Goal: Task Accomplishment & Management: Use online tool/utility

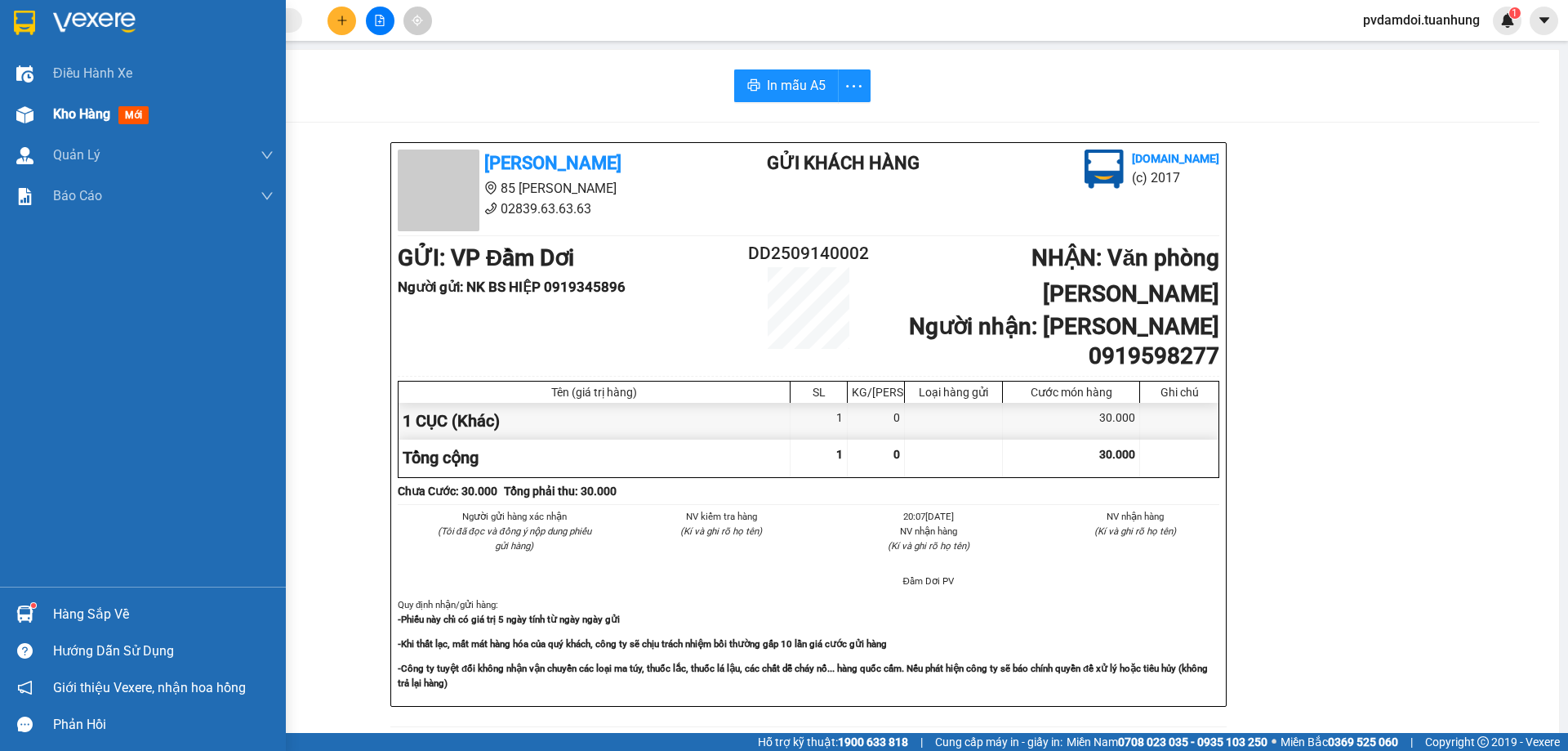
click at [79, 121] on span "Kho hàng" at bounding box center [81, 114] width 57 height 16
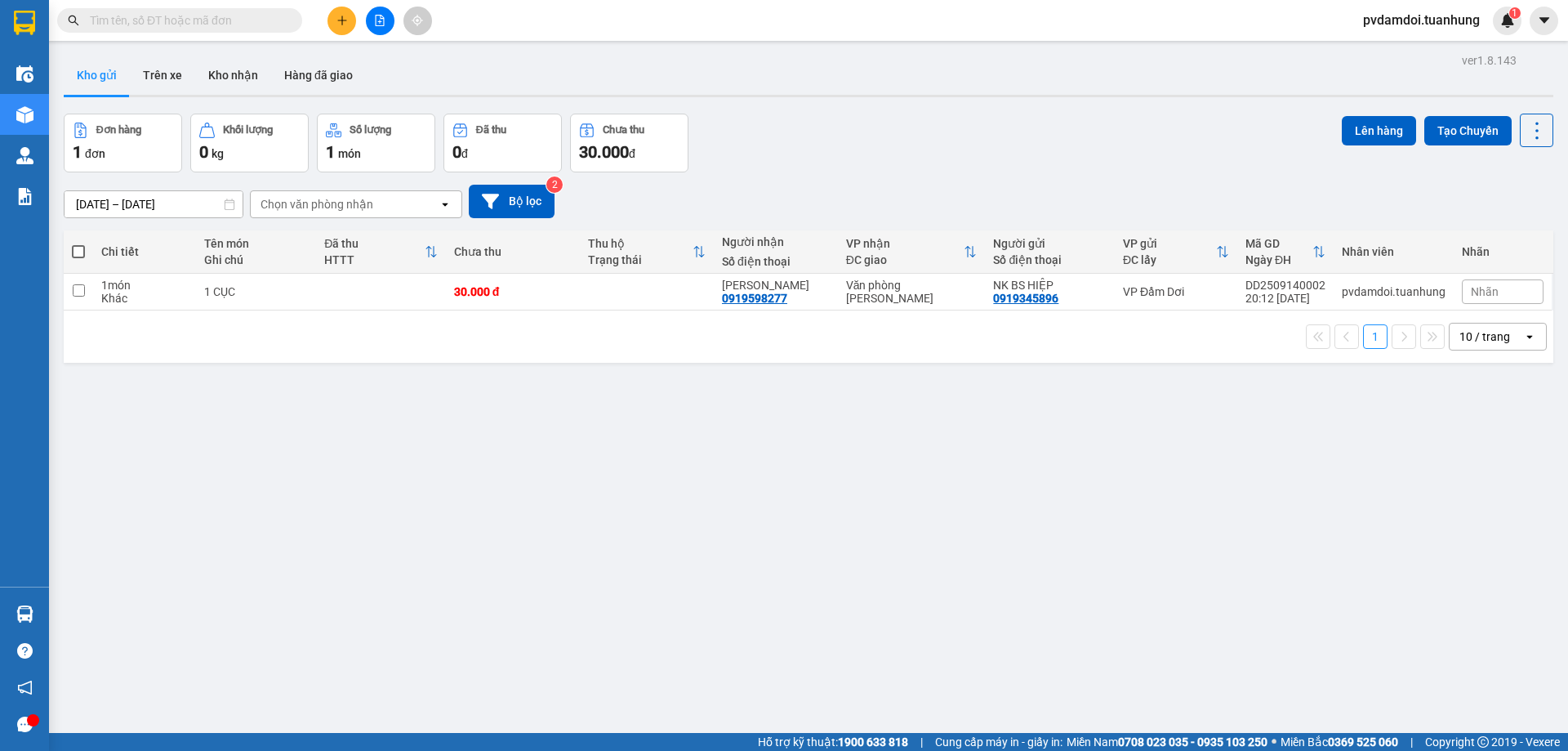
click at [77, 253] on span at bounding box center [77, 251] width 13 height 13
click at [78, 243] on input "checkbox" at bounding box center [78, 243] width 0 height 0
checkbox input "true"
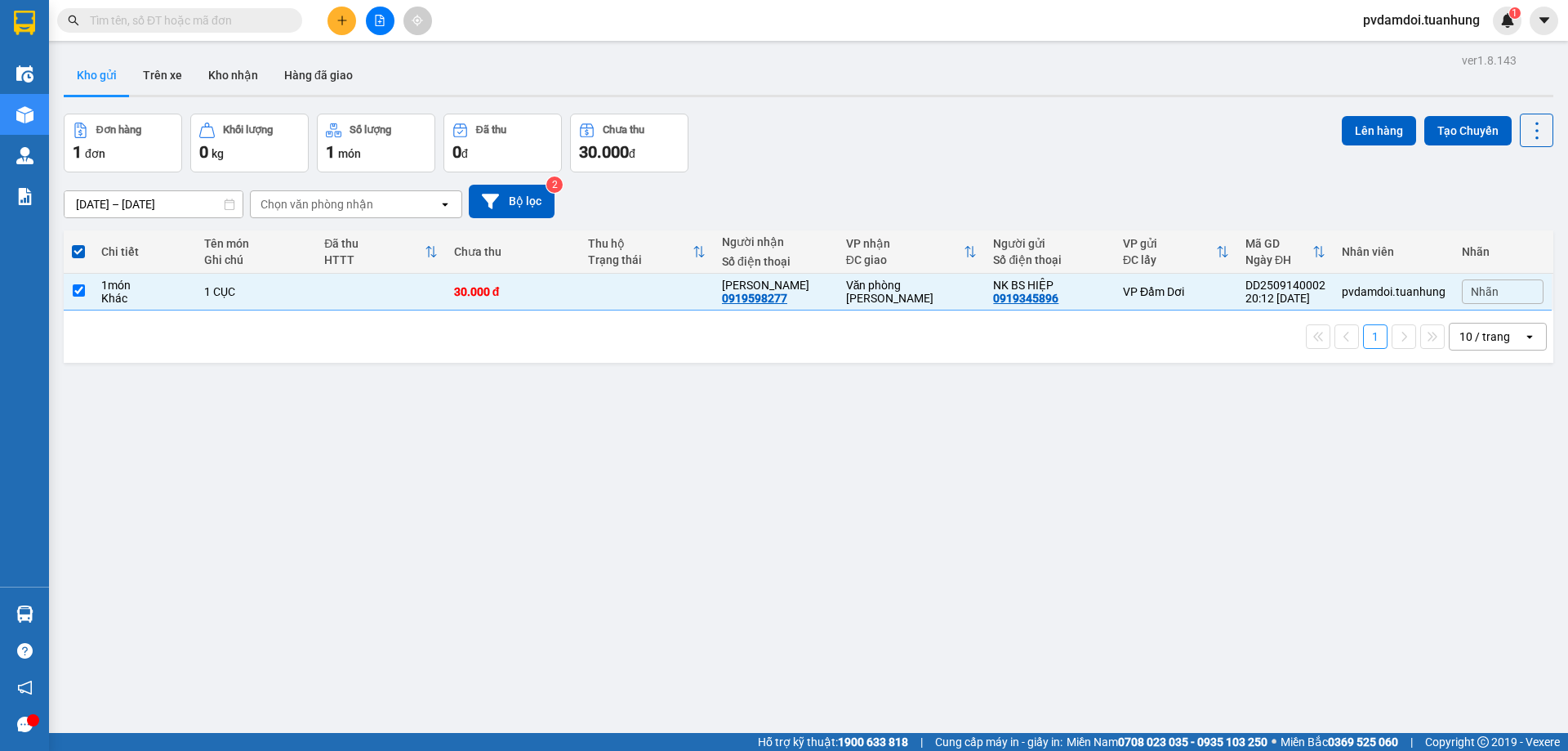
click at [1368, 114] on div "Lên hàng Tạo Chuyến" at bounding box center [1447, 130] width 211 height 34
click at [1374, 144] on button "Lên hàng" at bounding box center [1378, 131] width 75 height 29
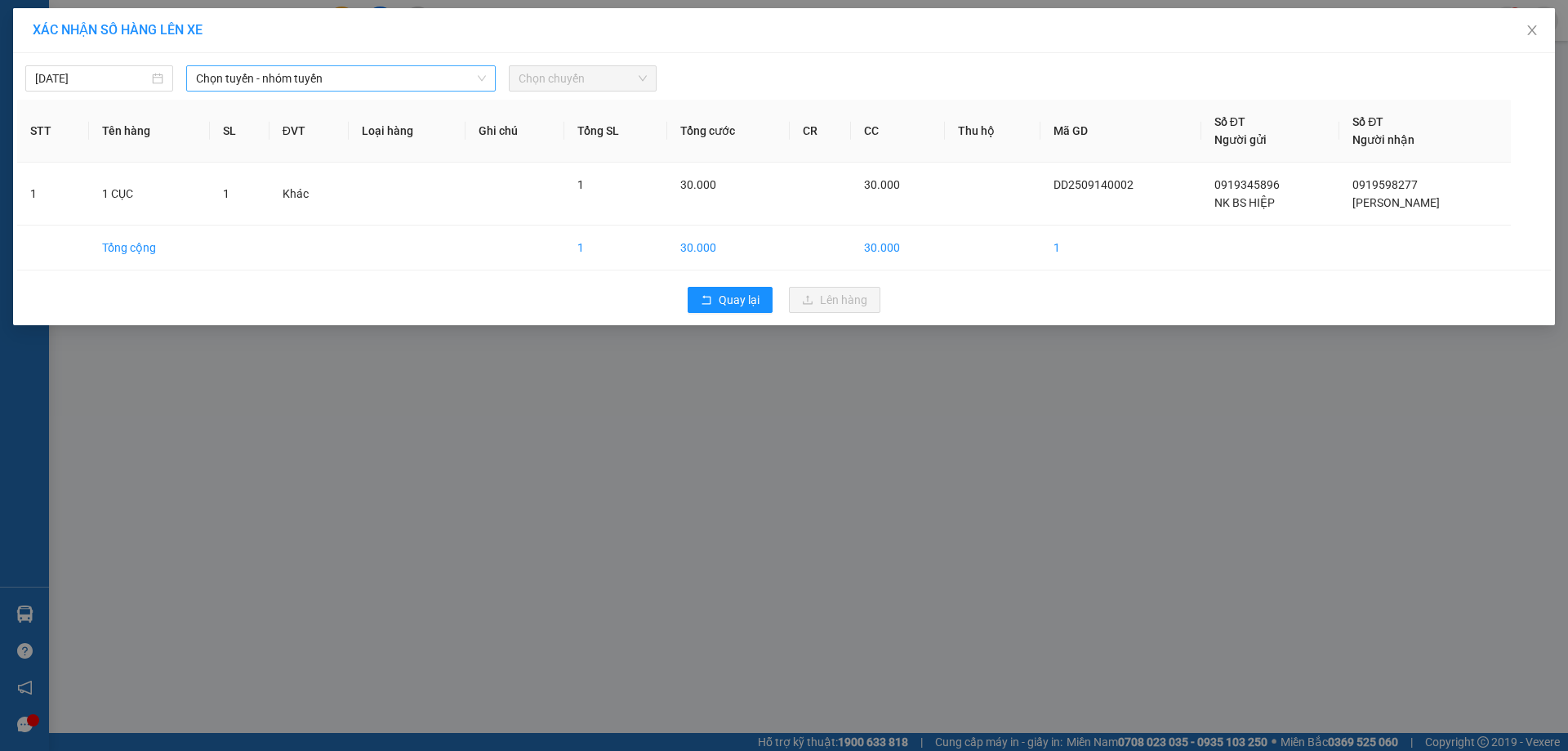
click at [398, 82] on span "Chọn tuyến - nhóm tuyến" at bounding box center [340, 78] width 290 height 24
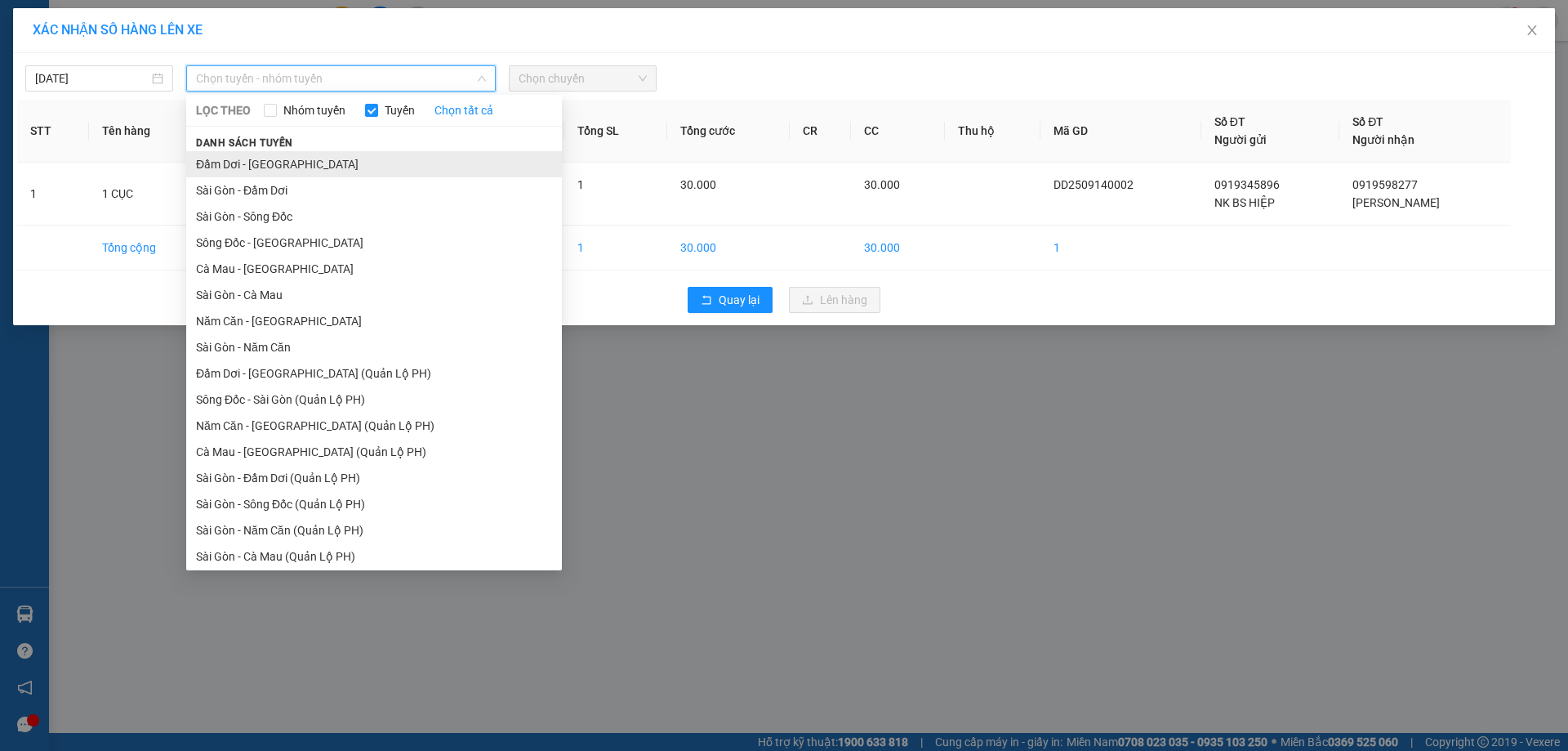
click at [235, 159] on li "Đầm Dơi - [GEOGRAPHIC_DATA]" at bounding box center [374, 164] width 376 height 26
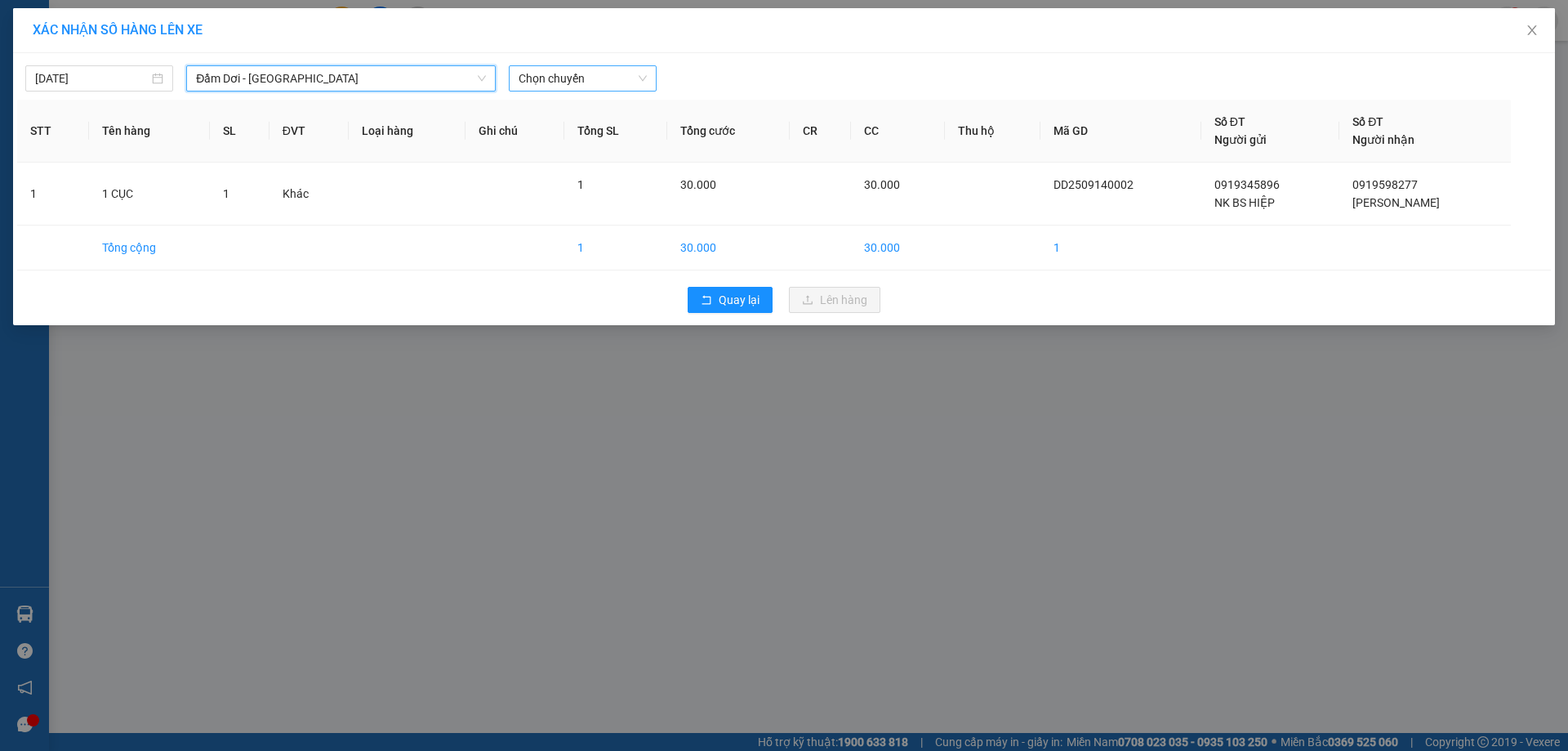
drag, startPoint x: 593, startPoint y: 91, endPoint x: 602, endPoint y: 82, distance: 12.7
click at [600, 86] on div "[DATE] Đầm Dơi - [GEOGRAPHIC_DATA] Đầm Dơi - [GEOGRAPHIC_DATA] LỌC THEO Nhóm tu…" at bounding box center [784, 189] width 1542 height 272
click at [604, 82] on span "Chọn chuyến" at bounding box center [582, 78] width 128 height 24
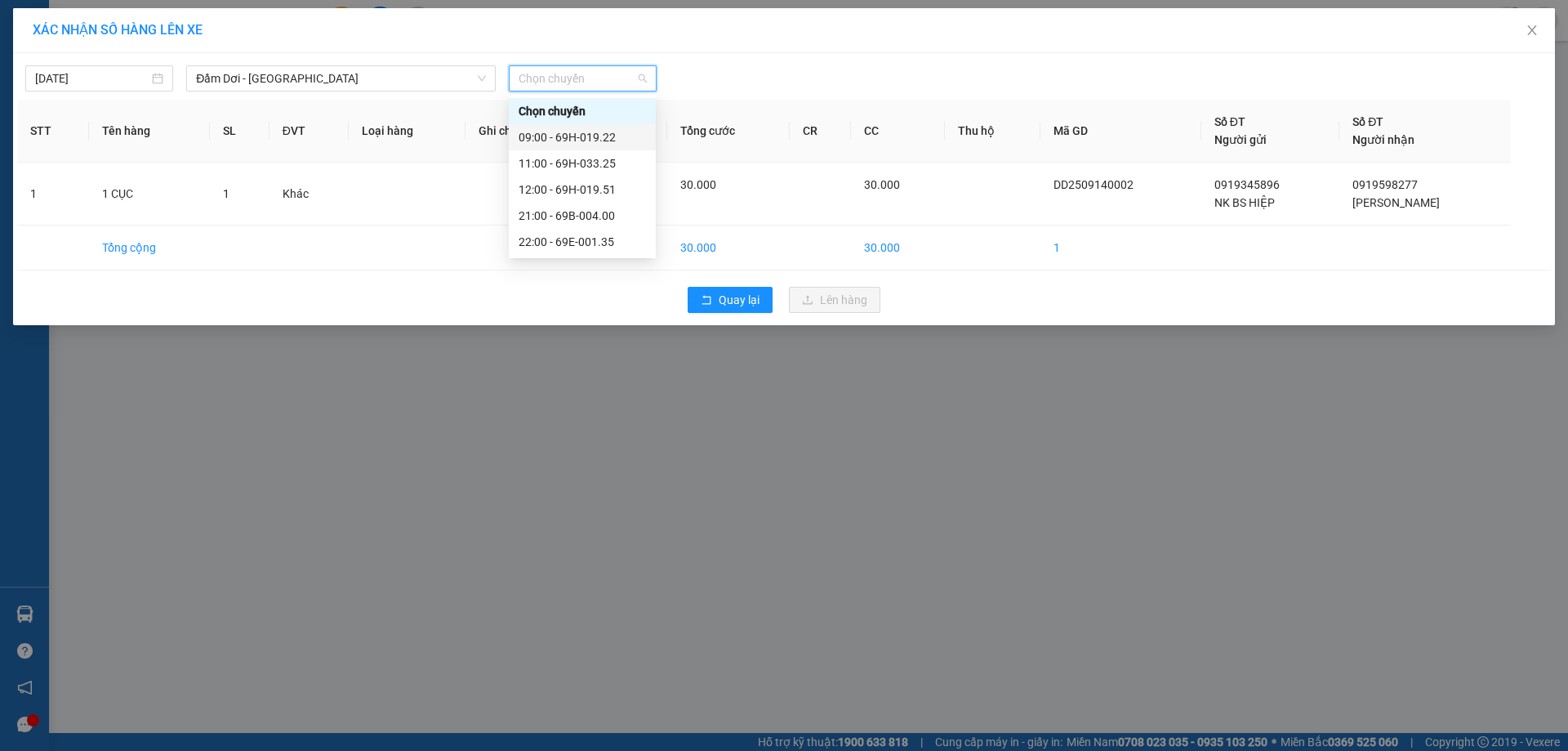
click at [604, 143] on div "09:00 - 69H-019.22" at bounding box center [582, 137] width 128 height 18
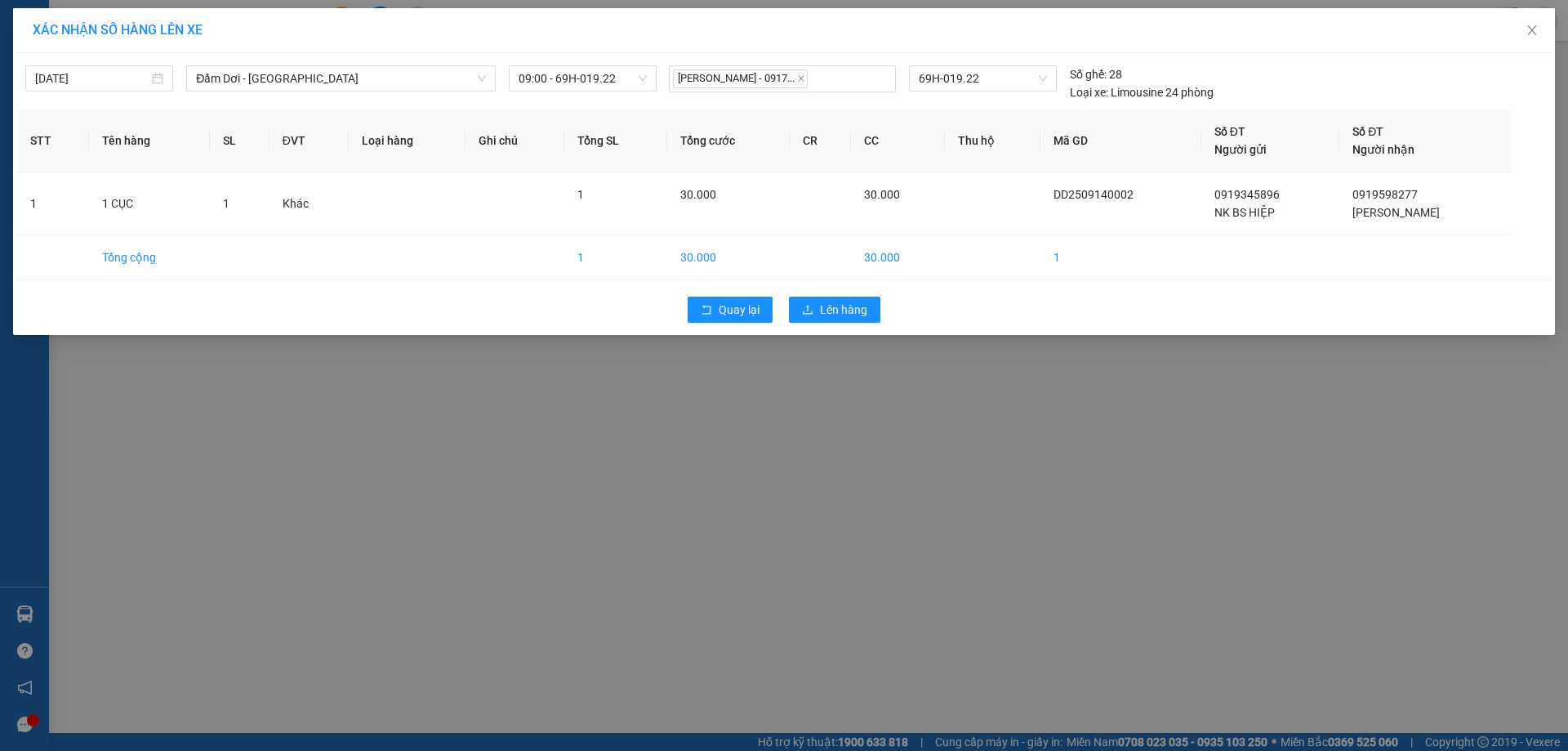
click at [836, 326] on div "Quay lại Lên hàng" at bounding box center [784, 310] width 1534 height 43
click at [836, 324] on div "Quay lại Lên hàng" at bounding box center [784, 310] width 1534 height 43
click at [865, 309] on span "Lên hàng" at bounding box center [844, 309] width 47 height 18
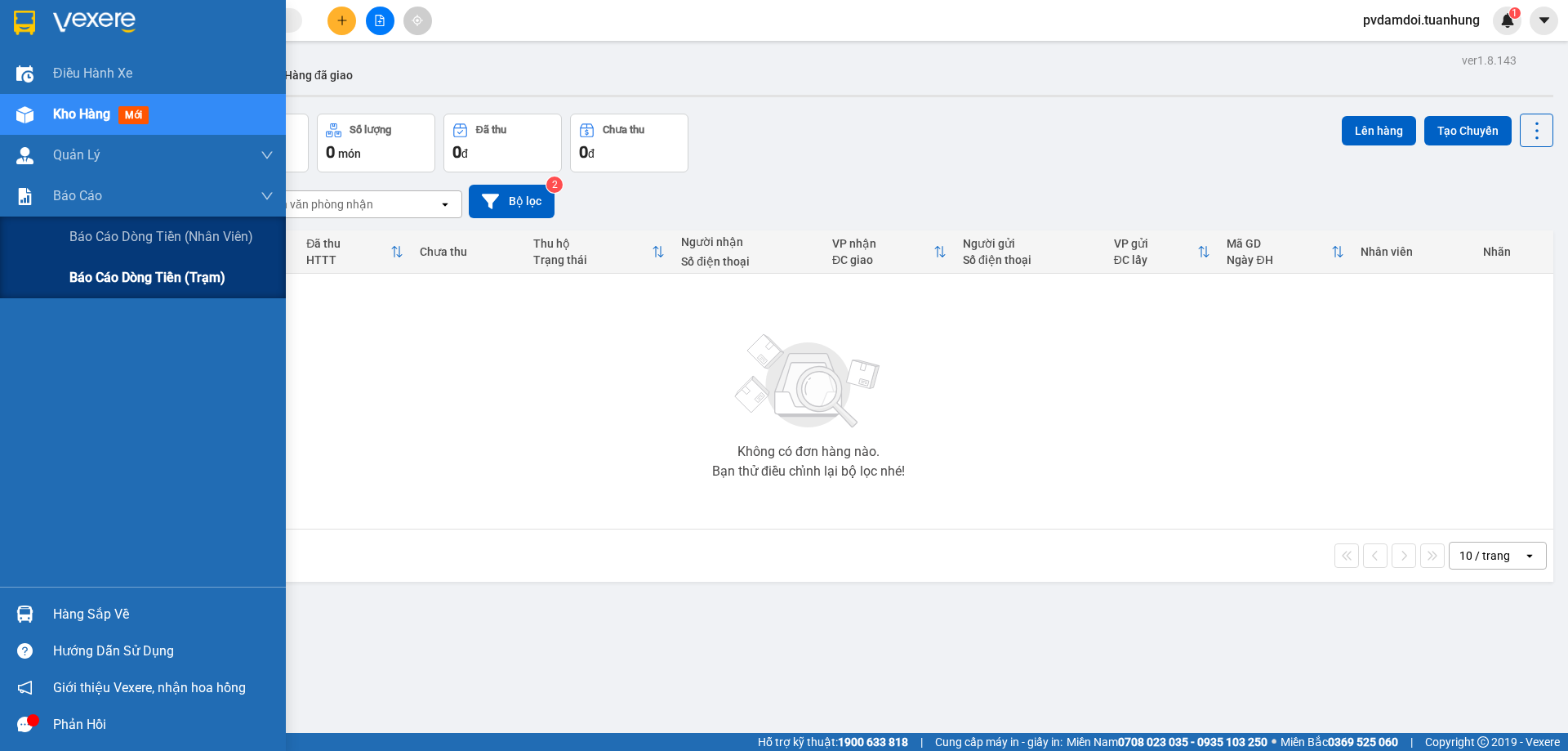
click at [130, 297] on div "Báo cáo dòng tiền (trạm)" at bounding box center [171, 278] width 204 height 41
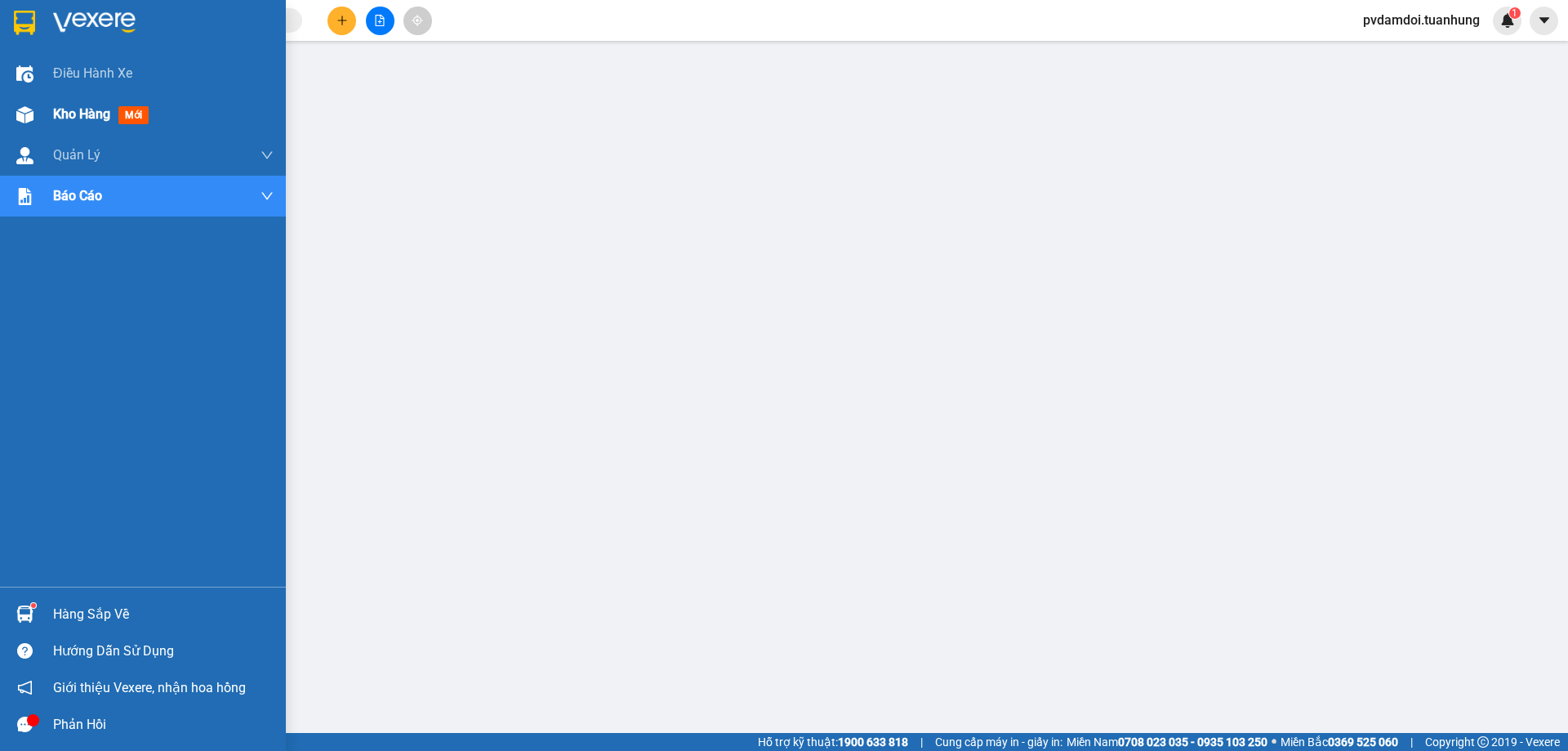
click at [103, 123] on div "Kho hàng mới" at bounding box center [104, 113] width 102 height 20
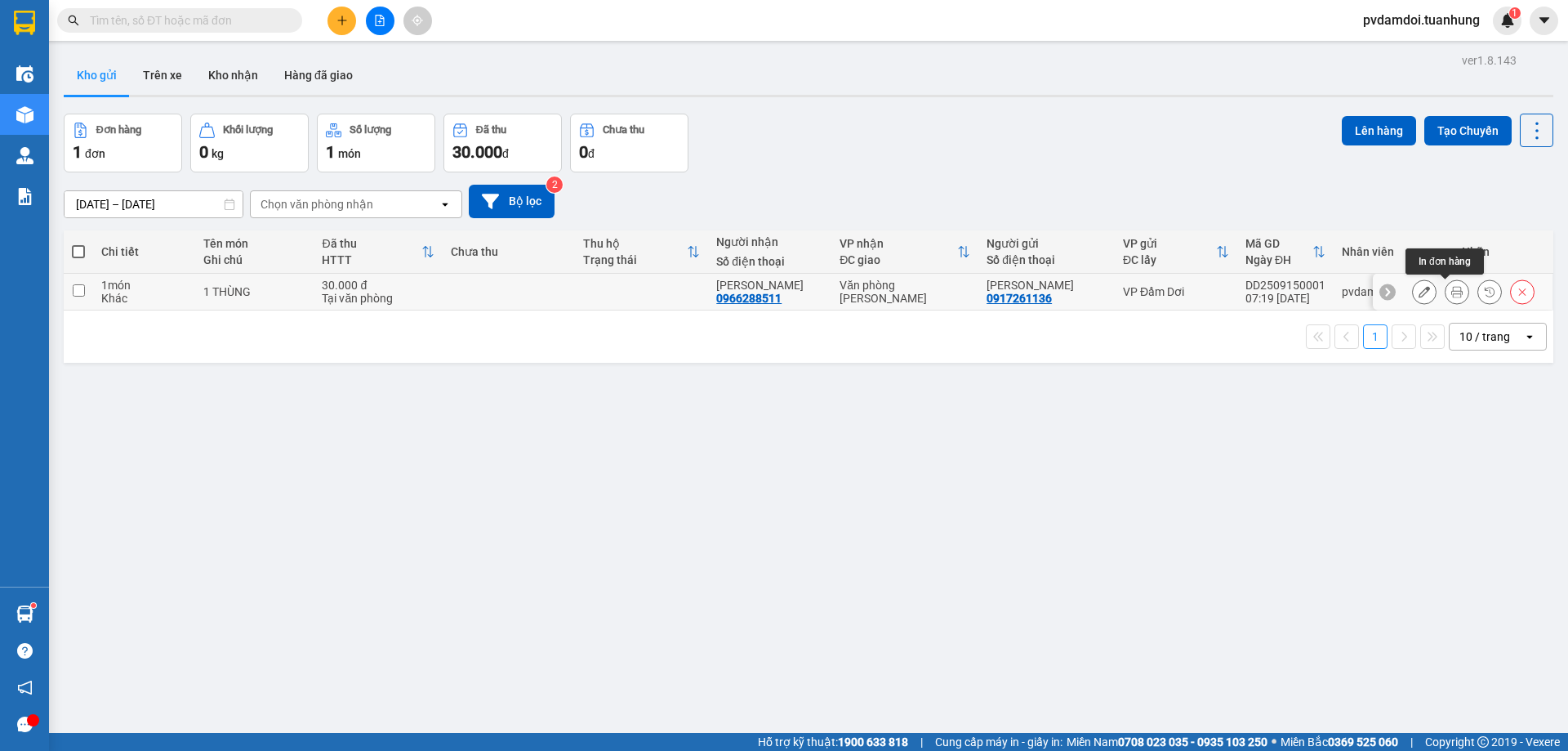
click at [1451, 293] on icon at bounding box center [1457, 292] width 12 height 12
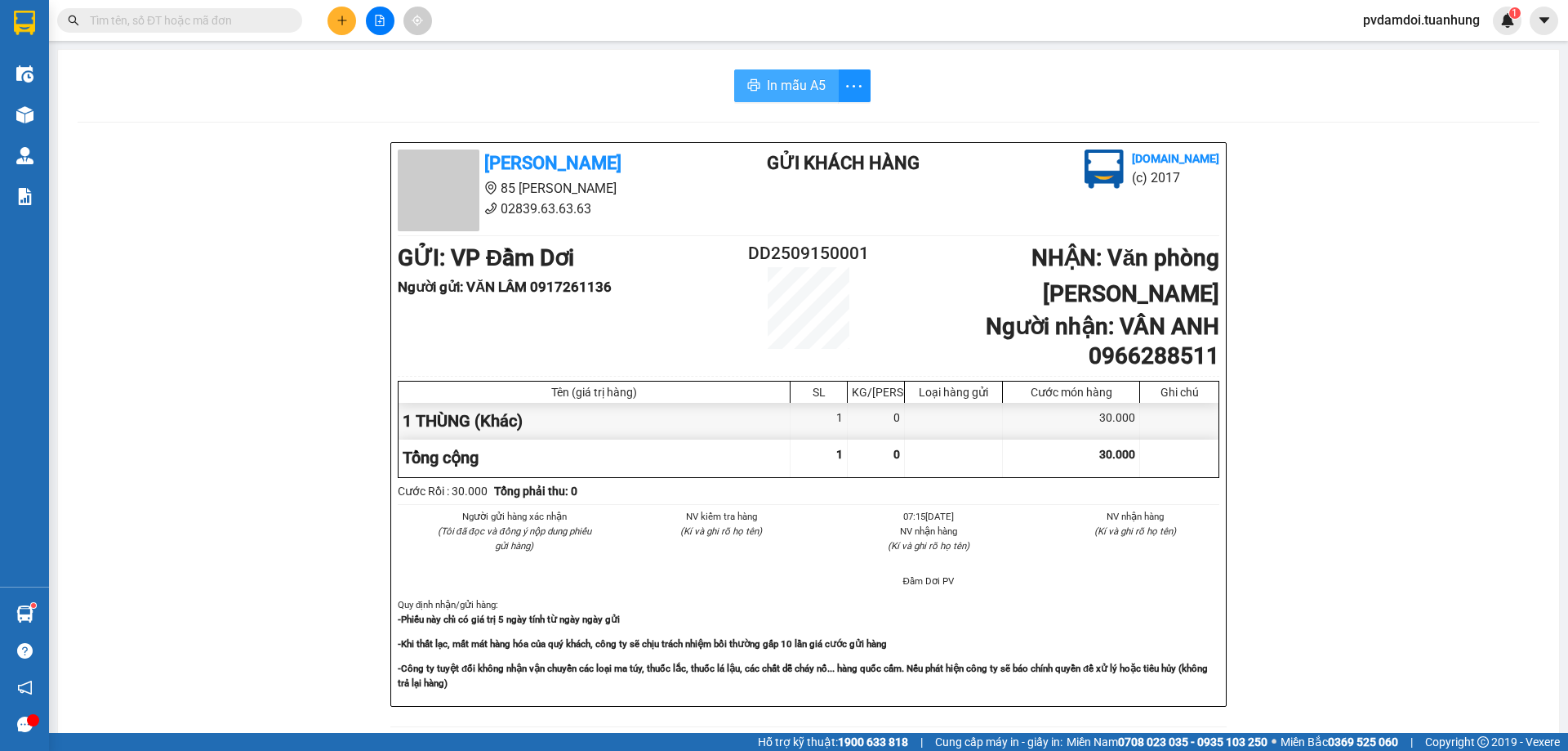
click at [758, 90] on button "In mẫu A5" at bounding box center [786, 86] width 105 height 33
